Goal: Information Seeking & Learning: Learn about a topic

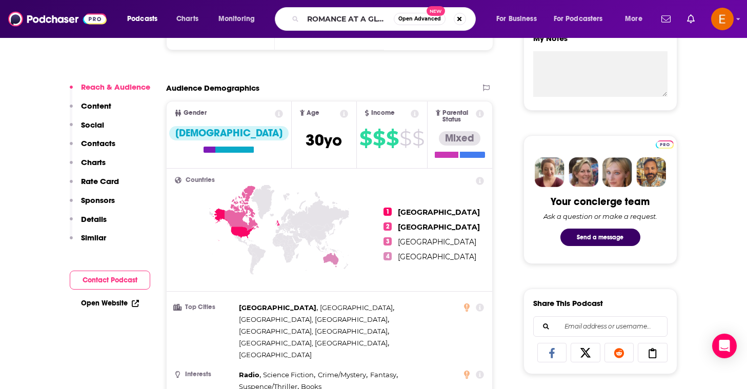
scroll to position [0, 12]
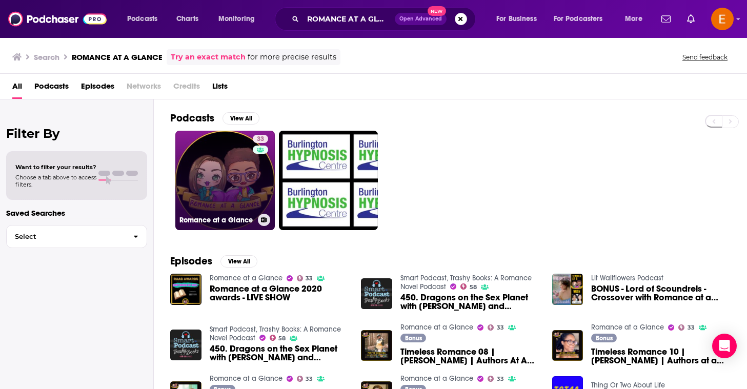
click at [203, 151] on link "33 Romance at a Glance" at bounding box center [224, 180] width 99 height 99
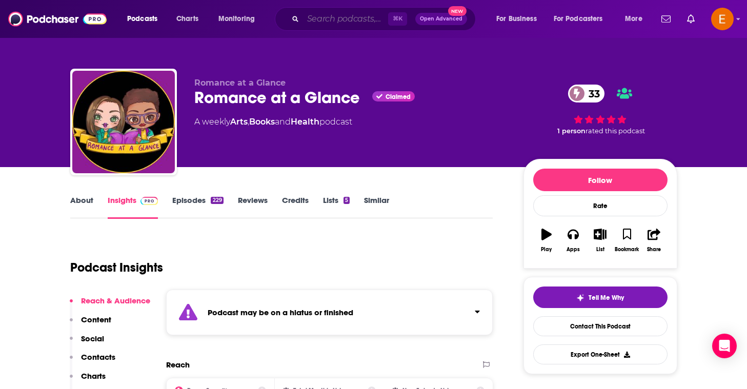
click at [341, 21] on input "Search podcasts, credits, & more..." at bounding box center [345, 19] width 85 height 16
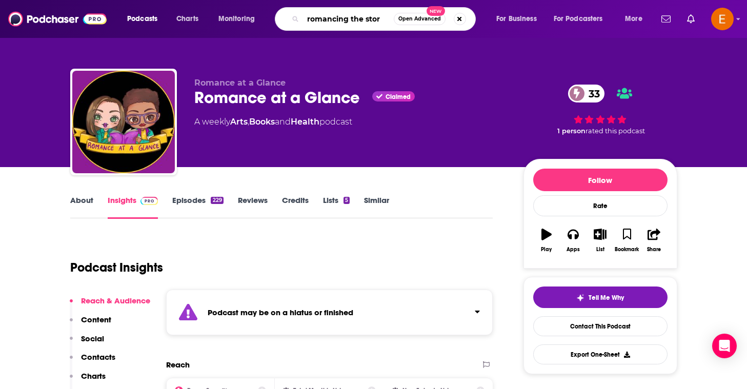
type input "romancing the story"
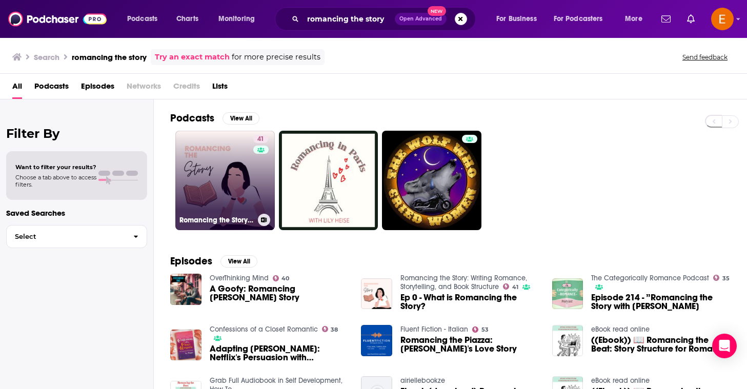
click at [229, 171] on link "41 Romancing the Story: Writing Romance, Storytelling, and Book Structure" at bounding box center [224, 180] width 99 height 99
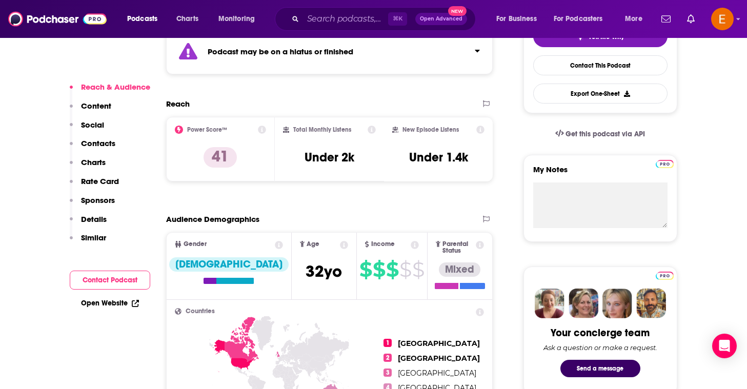
scroll to position [270, 0]
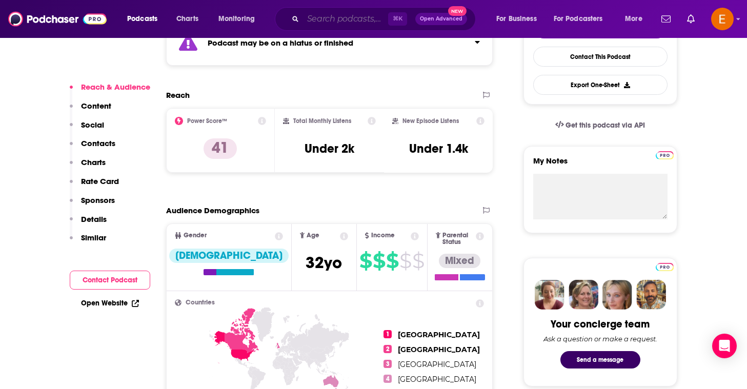
click at [335, 22] on input "Search podcasts, credits, & more..." at bounding box center [345, 19] width 85 height 16
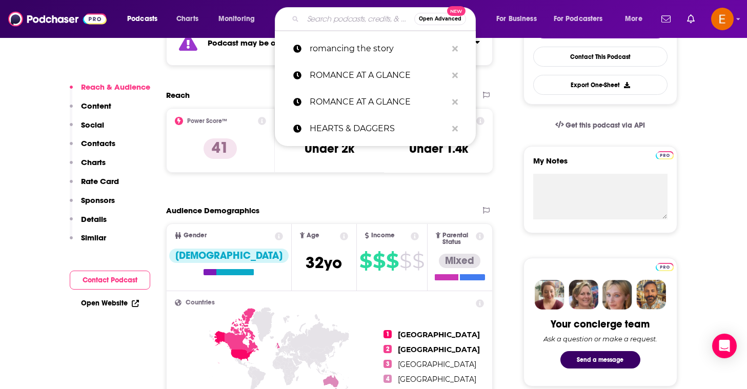
paste input "[PERSON_NAME]'S BOOKSHELVES LIVE"
type input "[PERSON_NAME]'S BOOKSHELVES LIVE"
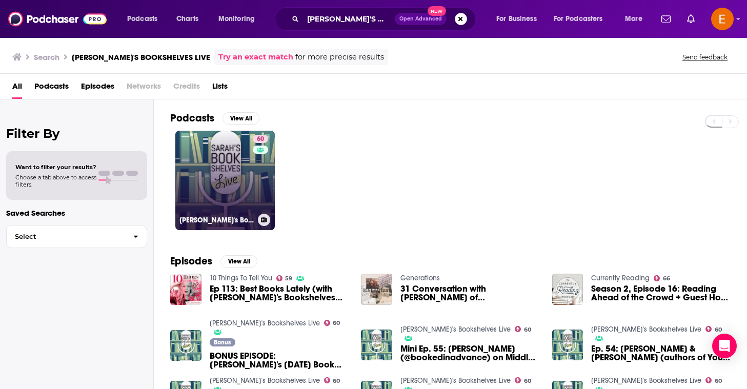
click at [201, 184] on link "60 [PERSON_NAME]'s Bookshelves Live" at bounding box center [224, 180] width 99 height 99
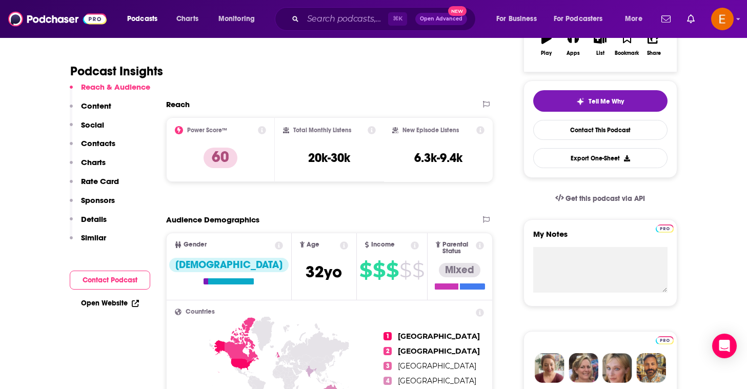
scroll to position [243, 0]
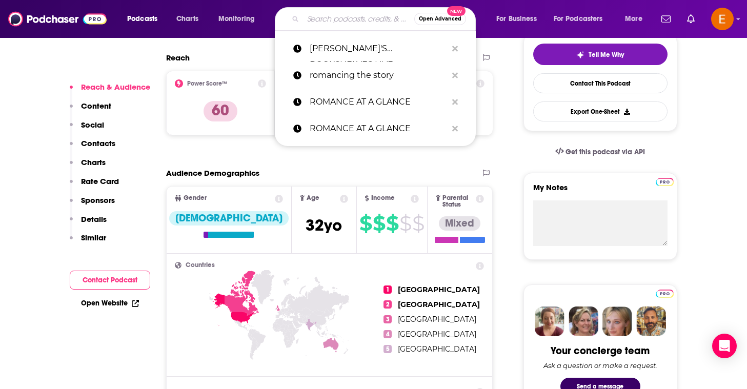
click at [349, 23] on input "Search podcasts, credits, & more..." at bounding box center [358, 19] width 111 height 16
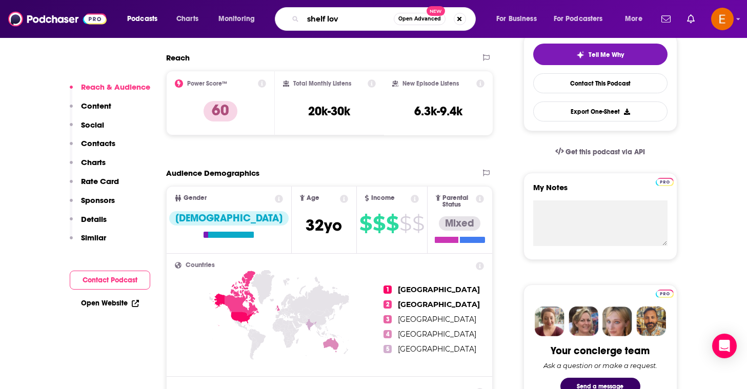
type input "shelf love"
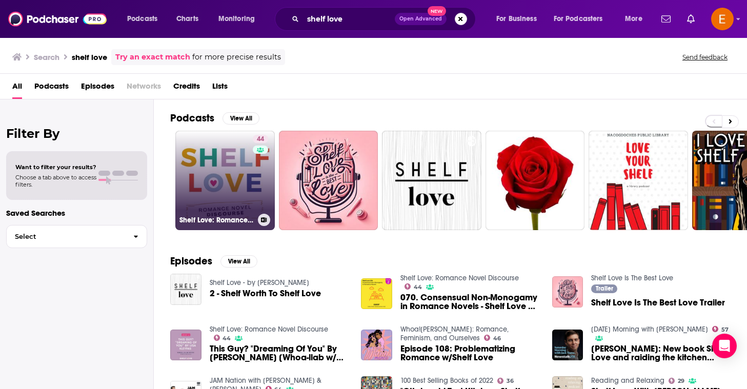
click at [241, 164] on link "44 Shelf Love: Romance Novel Discourse" at bounding box center [224, 180] width 99 height 99
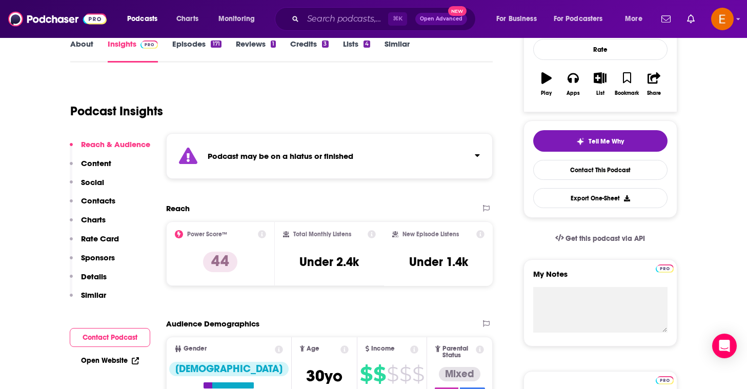
scroll to position [158, 0]
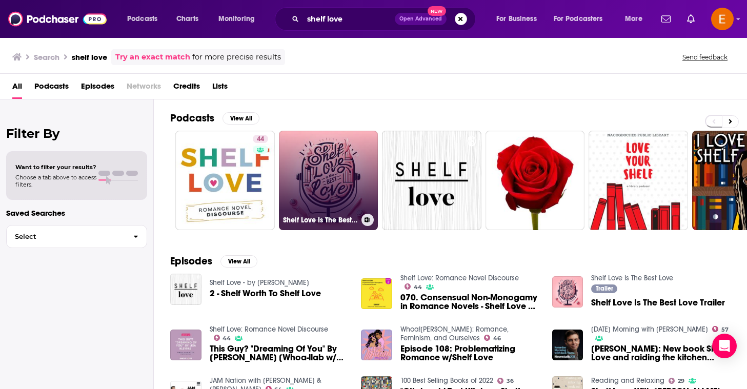
click at [318, 166] on link "Shelf Love Is The Best Love" at bounding box center [328, 180] width 99 height 99
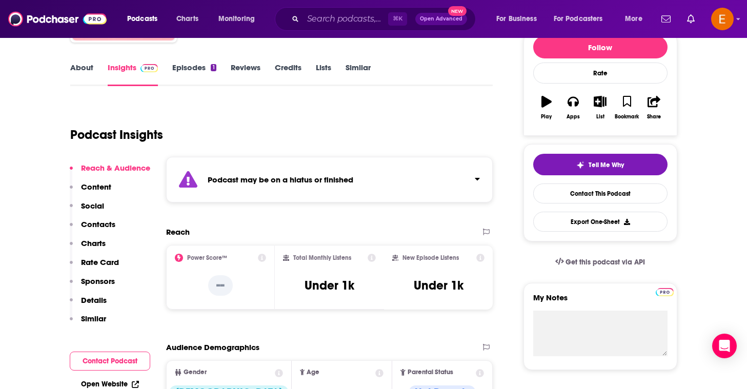
scroll to position [133, 0]
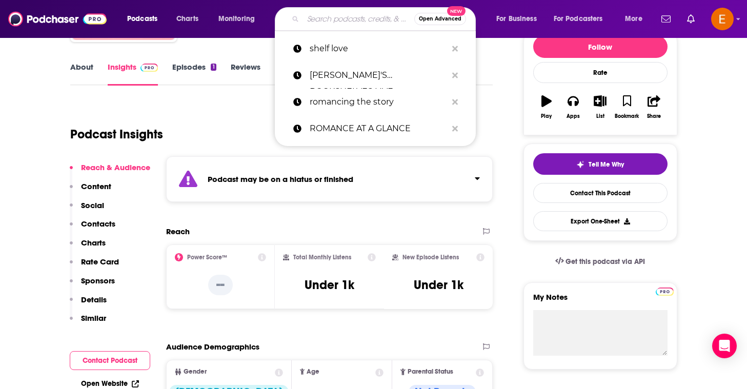
click at [343, 16] on input "Search podcasts, credits, & more..." at bounding box center [358, 19] width 111 height 16
paste input "SMART PODCAST, TRASHY BOOKS"
type input "SMART PODCAST, TRASHY BOOKS"
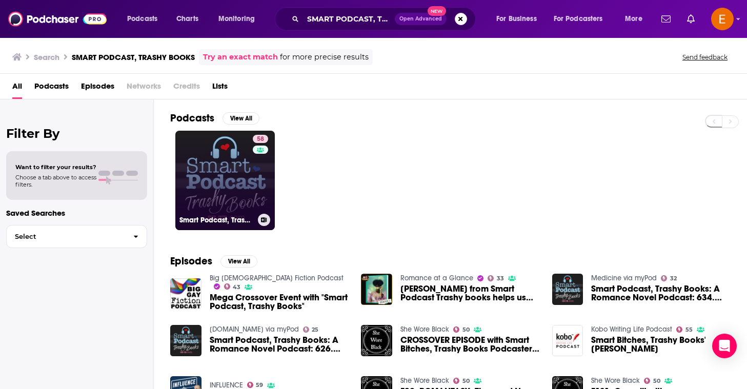
click at [239, 185] on link "58 Smart Podcast, Trashy Books: A Romance Novel Podcast" at bounding box center [224, 180] width 99 height 99
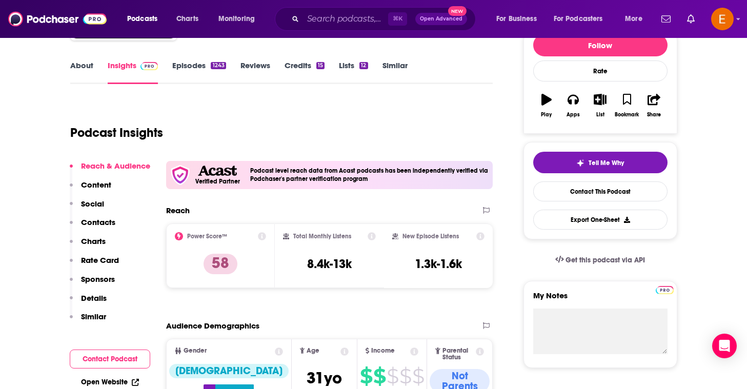
scroll to position [104, 0]
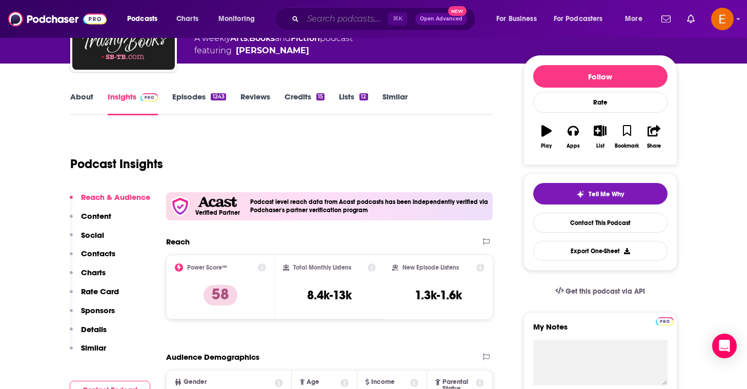
click at [340, 22] on input "Search podcasts, credits, & more..." at bounding box center [345, 19] width 85 height 16
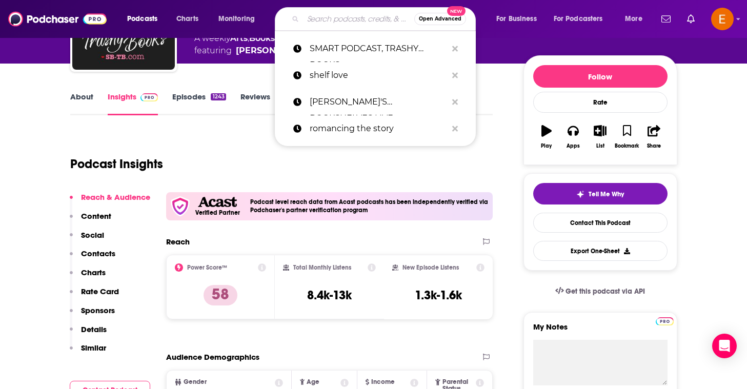
paste input "SMUT UP AND LISTEN!"
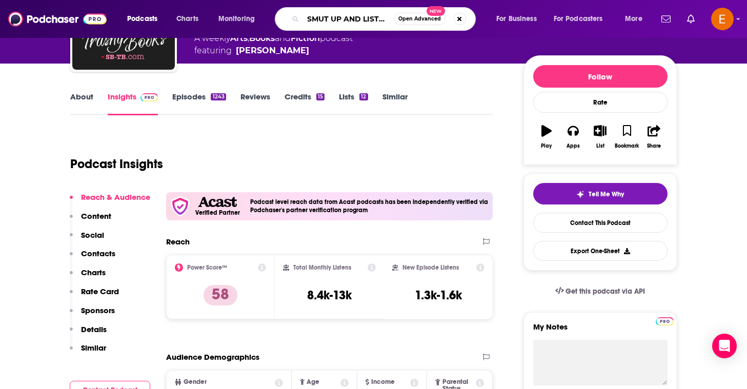
type input "SMUT UP AND LISTEN!"
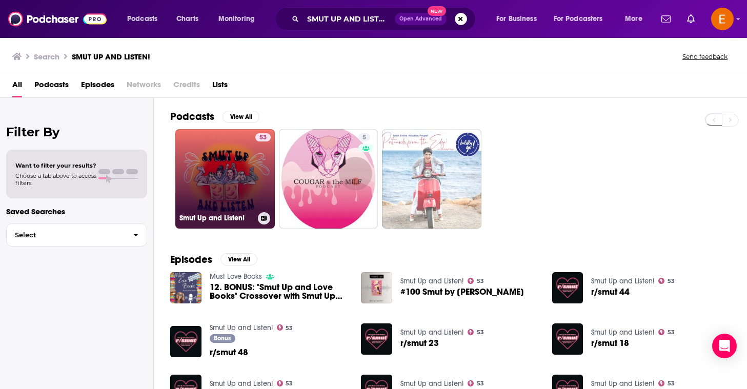
click at [253, 188] on link "53 Smut Up and Listen!" at bounding box center [224, 178] width 99 height 99
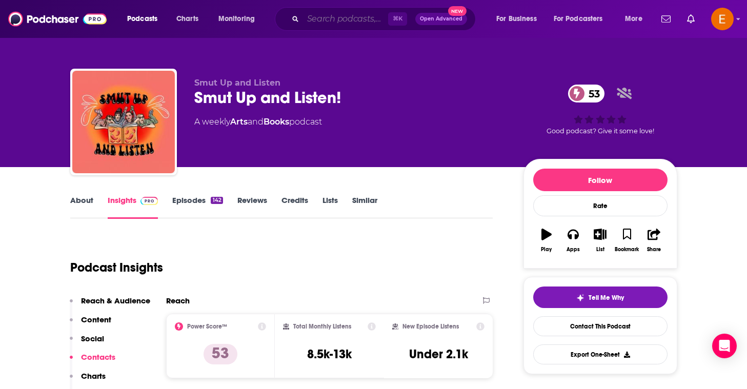
click at [337, 17] on input "Search podcasts, credits, & more..." at bounding box center [345, 19] width 85 height 16
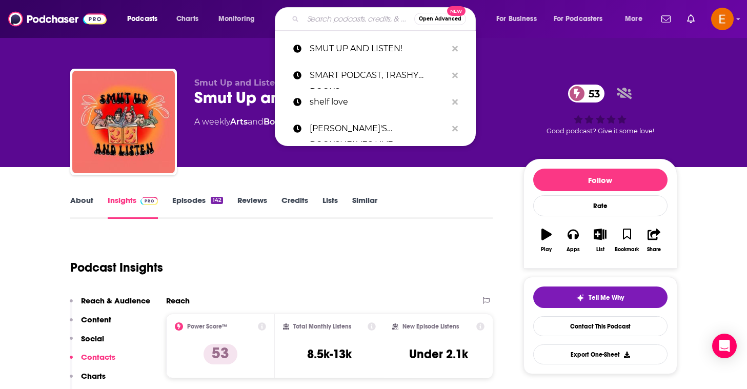
paste input "THE MEET CUTE BOOKPOD"
type input "THE MEET CUTE BOOKPOD"
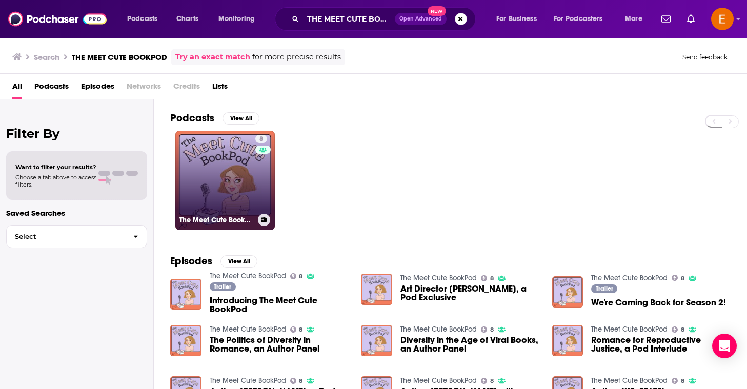
click at [239, 201] on link "8 The Meet Cute BookPod" at bounding box center [224, 180] width 99 height 99
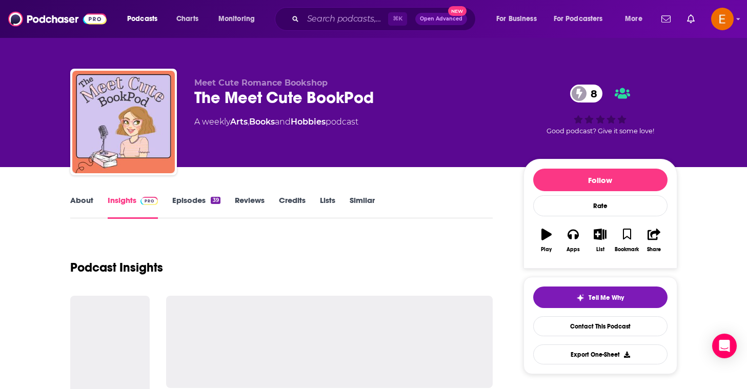
scroll to position [107, 0]
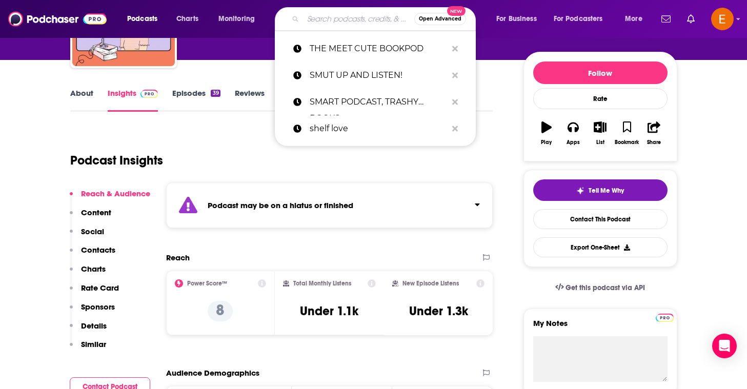
click at [345, 17] on input "Search podcasts, credits, & more..." at bounding box center [358, 19] width 111 height 16
paste input "WELCOME TO THE SMUT SHOW"
type input "WELCOME TO THE SMUT SHOW"
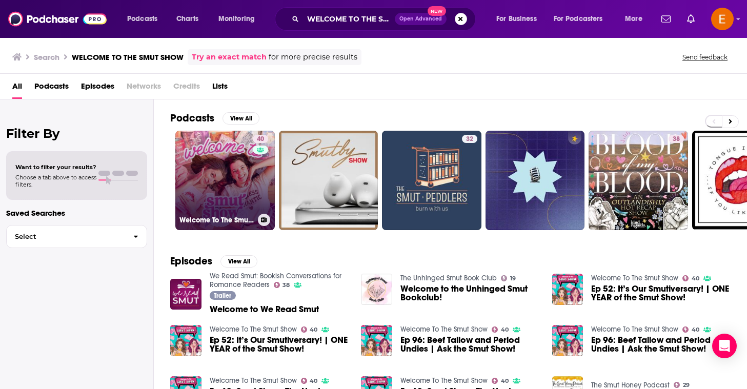
click at [236, 196] on link "40 Welcome To The Smut Show" at bounding box center [224, 180] width 99 height 99
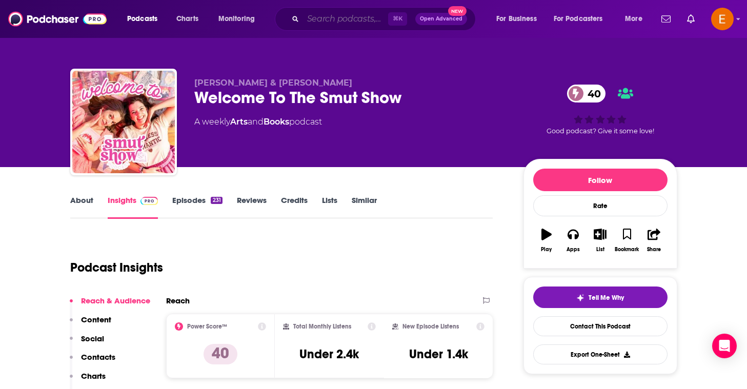
click at [338, 19] on input "Search podcasts, credits, & more..." at bounding box center [345, 19] width 85 height 16
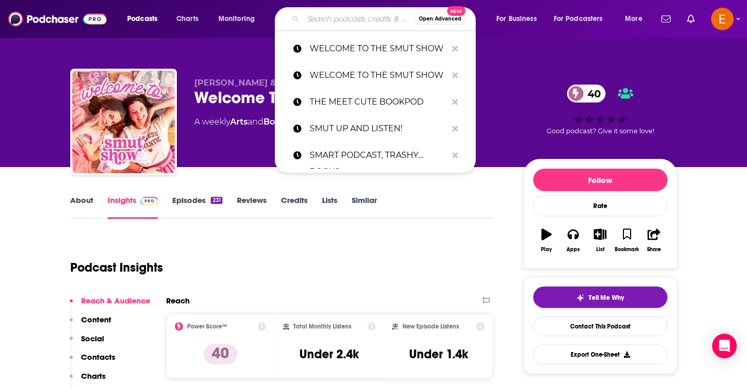
paste input "WINE, WOMEN & WORDS"
type input "WINE, WOMEN & WORDS"
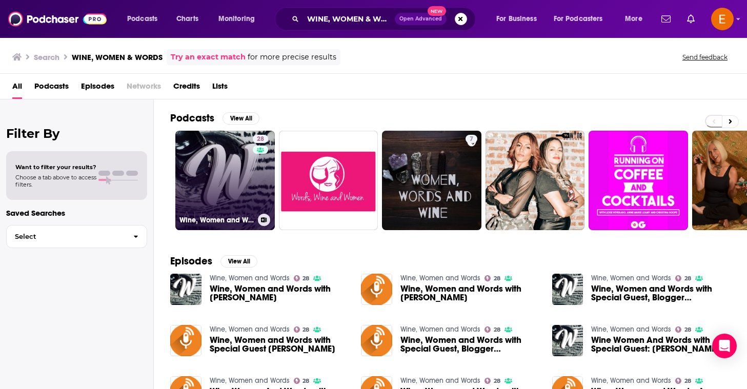
click at [230, 193] on link "28 Wine, Women and Words" at bounding box center [224, 180] width 99 height 99
